Goal: Task Accomplishment & Management: Complete application form

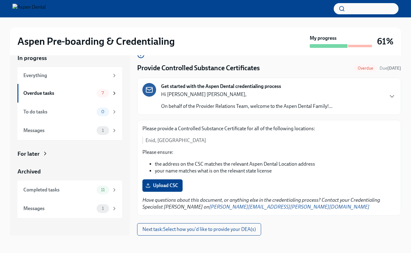
scroll to position [11, 0]
click at [196, 233] on span "Next task : Select how you'd like to provide your DEA(s)" at bounding box center [198, 230] width 113 height 6
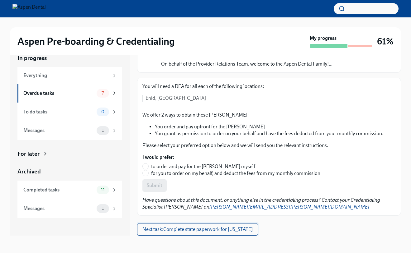
scroll to position [45, 0]
click at [76, 97] on div "Overdue tasks 7" at bounding box center [70, 93] width 94 height 9
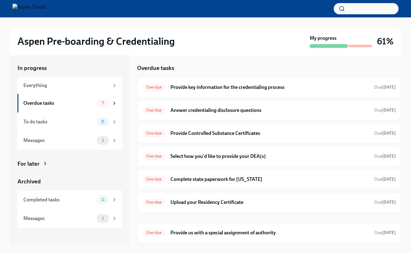
scroll to position [1, 0]
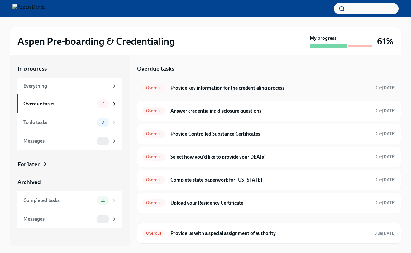
click at [265, 94] on div "Overdue Provide key information for the credentialing process Due [DATE]" at bounding box center [269, 88] width 264 height 21
click at [197, 86] on h6 "Provide key information for the credentialing process" at bounding box center [269, 88] width 199 height 7
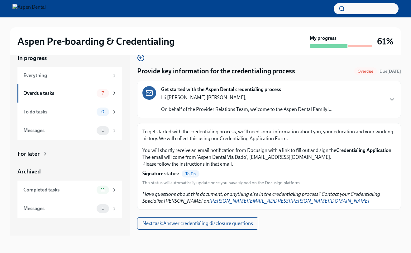
scroll to position [11, 0]
click at [189, 174] on span "To Do" at bounding box center [191, 174] width 18 height 5
click at [187, 187] on div "To get started with the credentialing process, we'll need some information abou…" at bounding box center [268, 167] width 253 height 76
click at [205, 225] on span "Next task : Answer credentialing disclosure questions" at bounding box center [197, 224] width 111 height 6
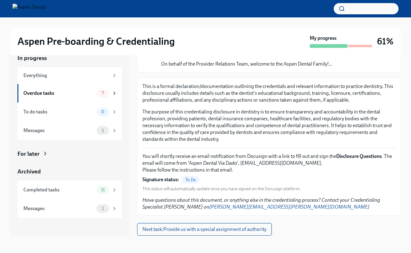
scroll to position [11, 0]
click at [189, 229] on span "Next task : Provide us with a special assignment of authority" at bounding box center [204, 230] width 124 height 6
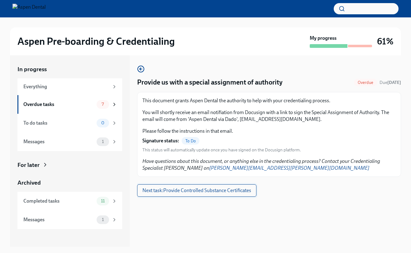
click at [217, 190] on span "Next task : Provide Controlled Substance Certificates" at bounding box center [196, 191] width 109 height 6
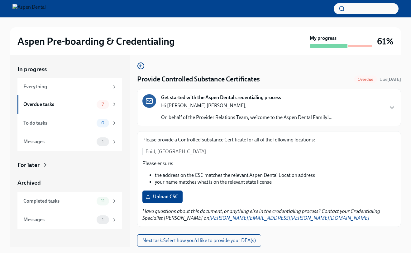
scroll to position [3, 0]
click at [196, 240] on span "Next task : Select how you'd like to provide your DEA(s)" at bounding box center [198, 241] width 113 height 6
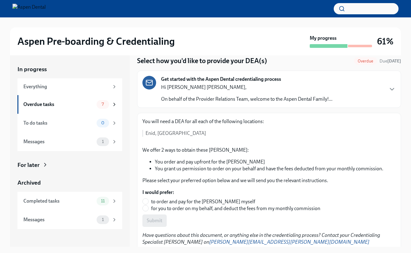
scroll to position [20, 0]
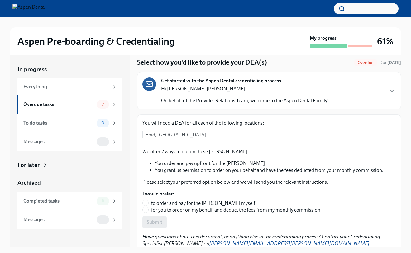
click at [153, 137] on p "Enid, [GEOGRAPHIC_DATA]" at bounding box center [270, 135] width 250 height 7
click at [389, 92] on icon "button" at bounding box center [391, 90] width 7 height 7
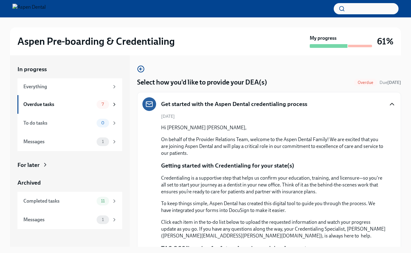
scroll to position [0, 0]
click at [389, 102] on icon "button" at bounding box center [391, 104] width 7 height 7
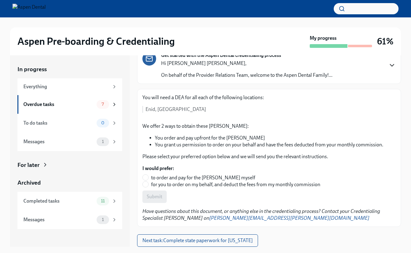
scroll to position [45, 0]
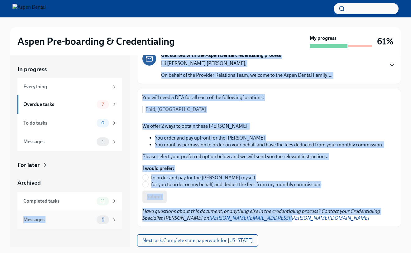
drag, startPoint x: 135, startPoint y: 224, endPoint x: 102, endPoint y: 215, distance: 33.1
click at [280, 215] on p "Have questions about this document, or anything else in the credentialing proce…" at bounding box center [268, 215] width 253 height 14
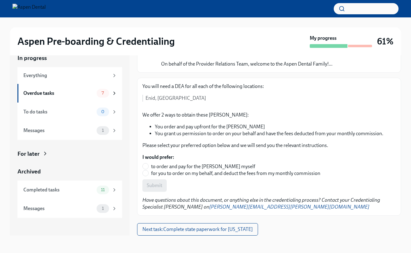
scroll to position [11, 0]
